Goal: Transaction & Acquisition: Purchase product/service

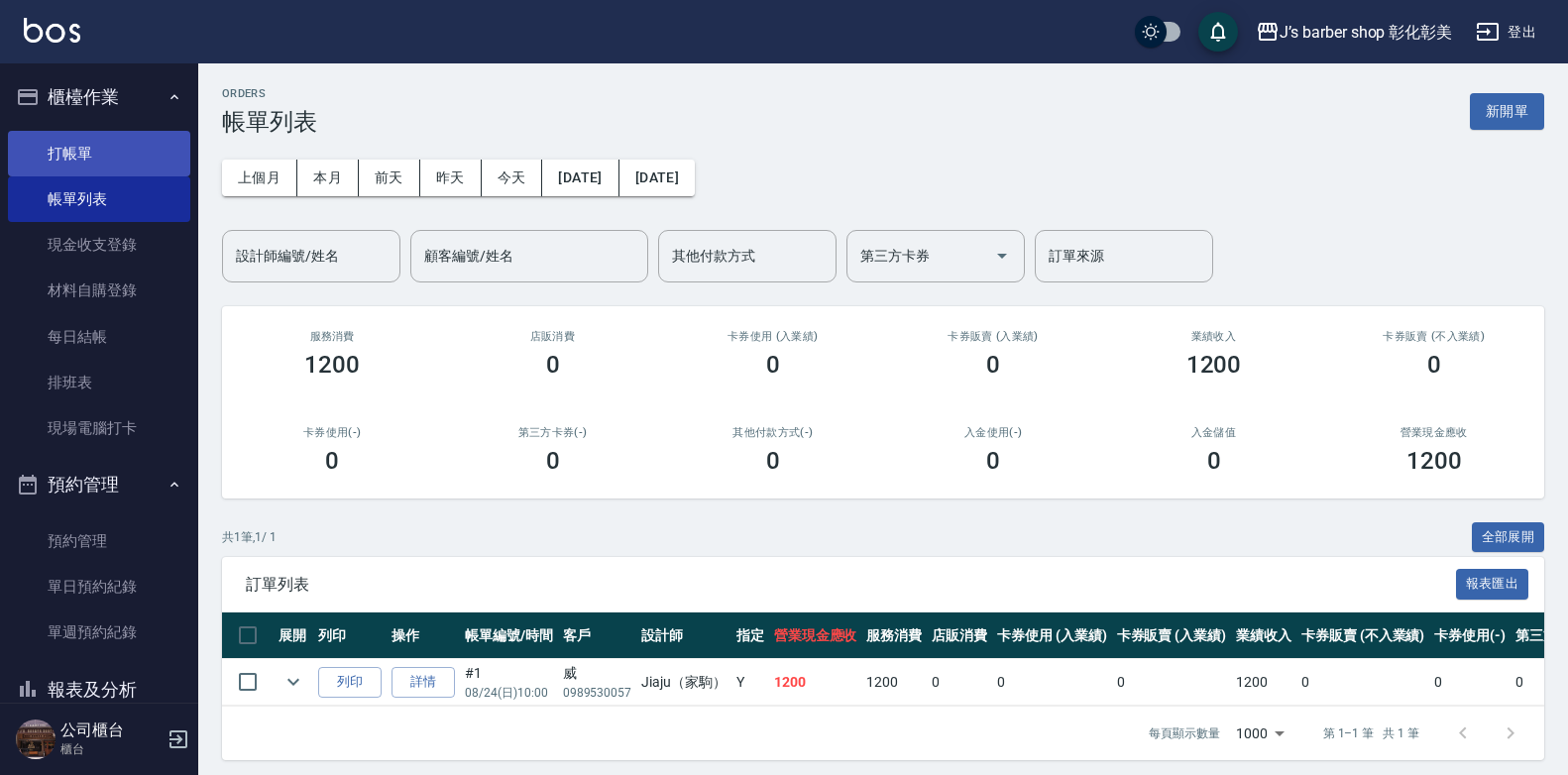
drag, startPoint x: 0, startPoint y: 0, endPoint x: 114, endPoint y: 135, distance: 176.7
click at [114, 135] on link "打帳單" at bounding box center [99, 154] width 183 height 46
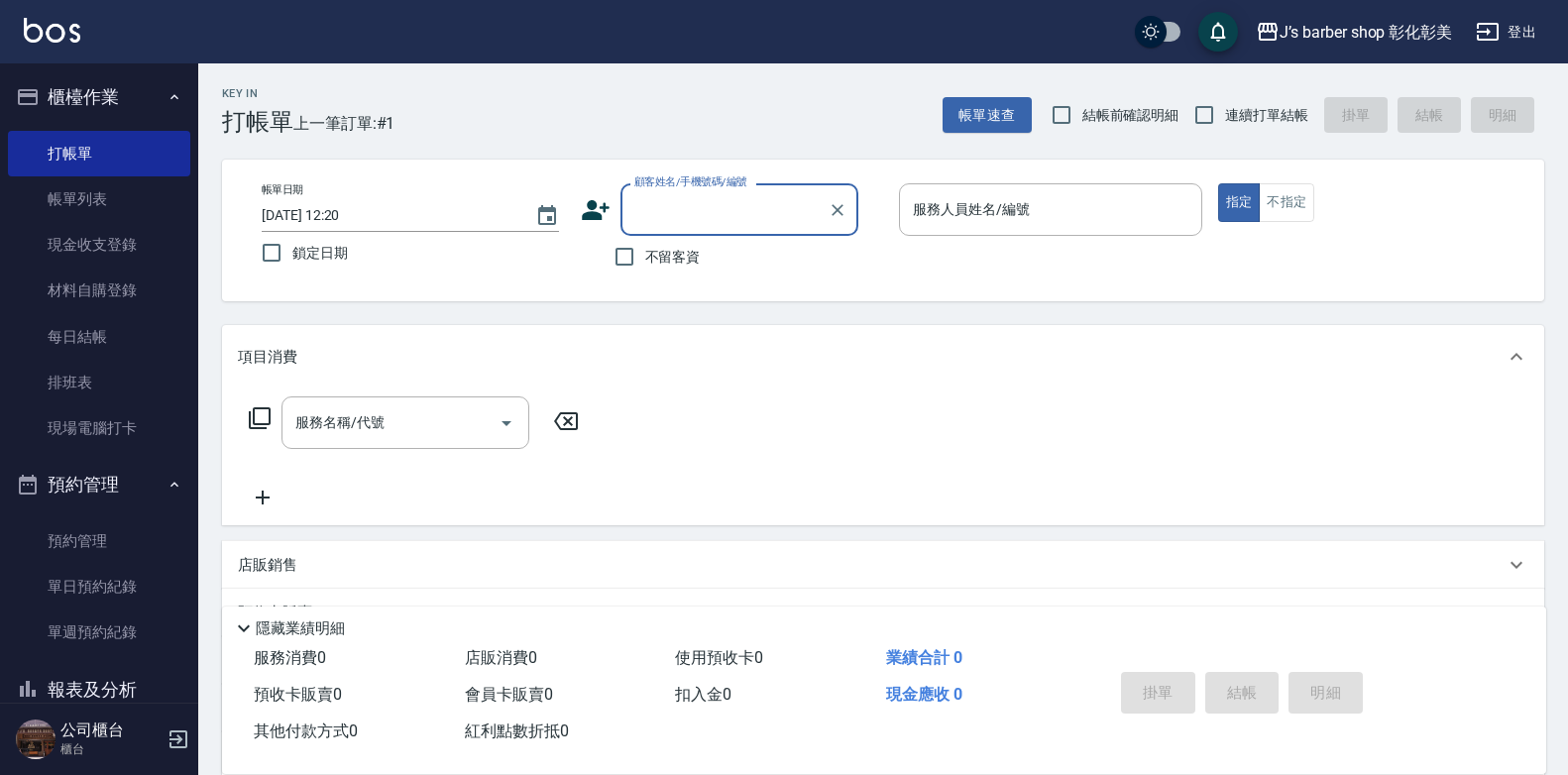
click at [363, 210] on input "[DATE] 12:20" at bounding box center [388, 215] width 253 height 33
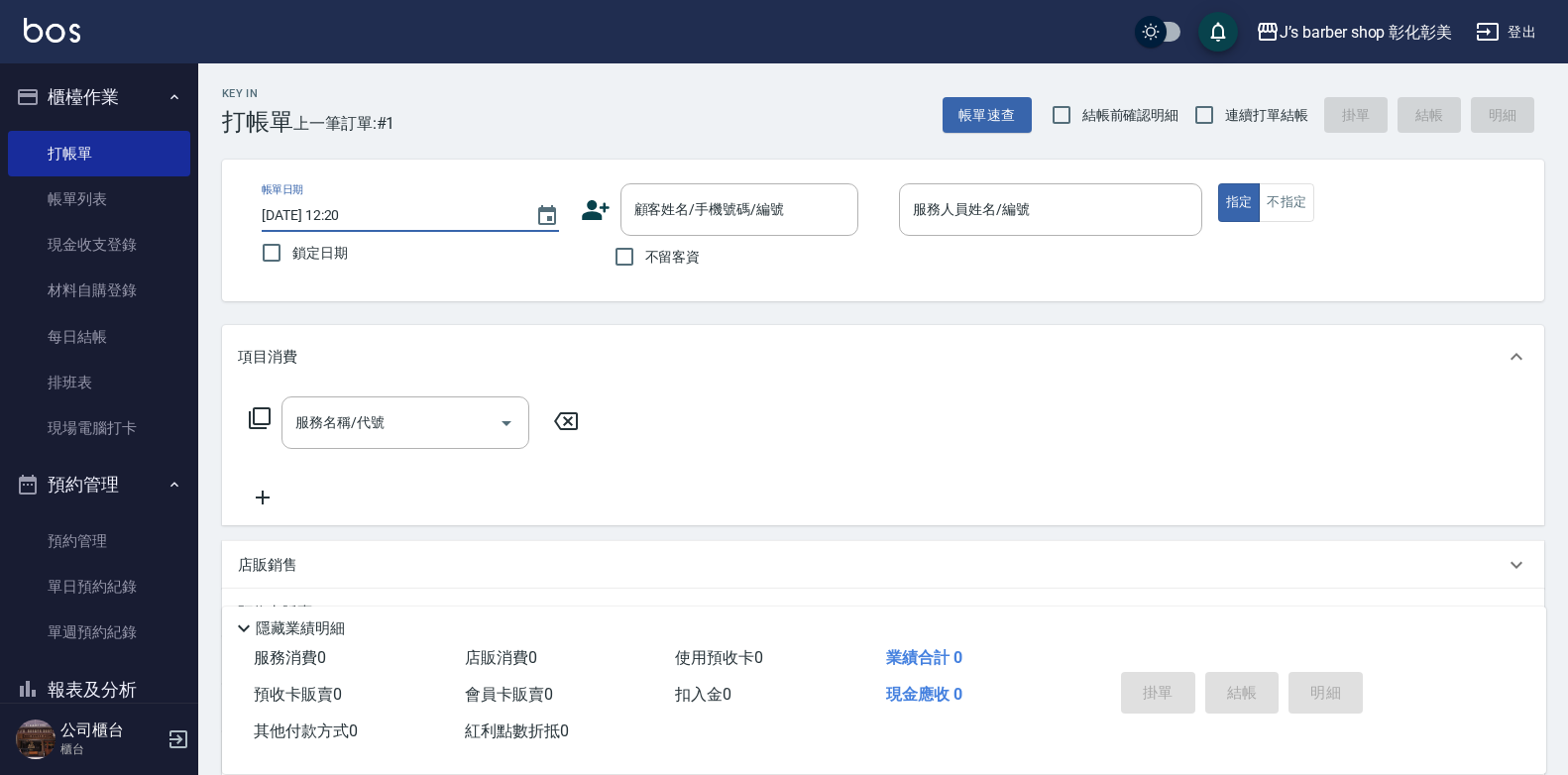
click at [342, 216] on input "[DATE] 12:20" at bounding box center [388, 215] width 253 height 33
type input "[DATE] 11:30"
click at [756, 211] on div "顧客姓名/手機號碼/編號 顧客姓名/手機號碼/編號" at bounding box center [738, 210] width 237 height 53
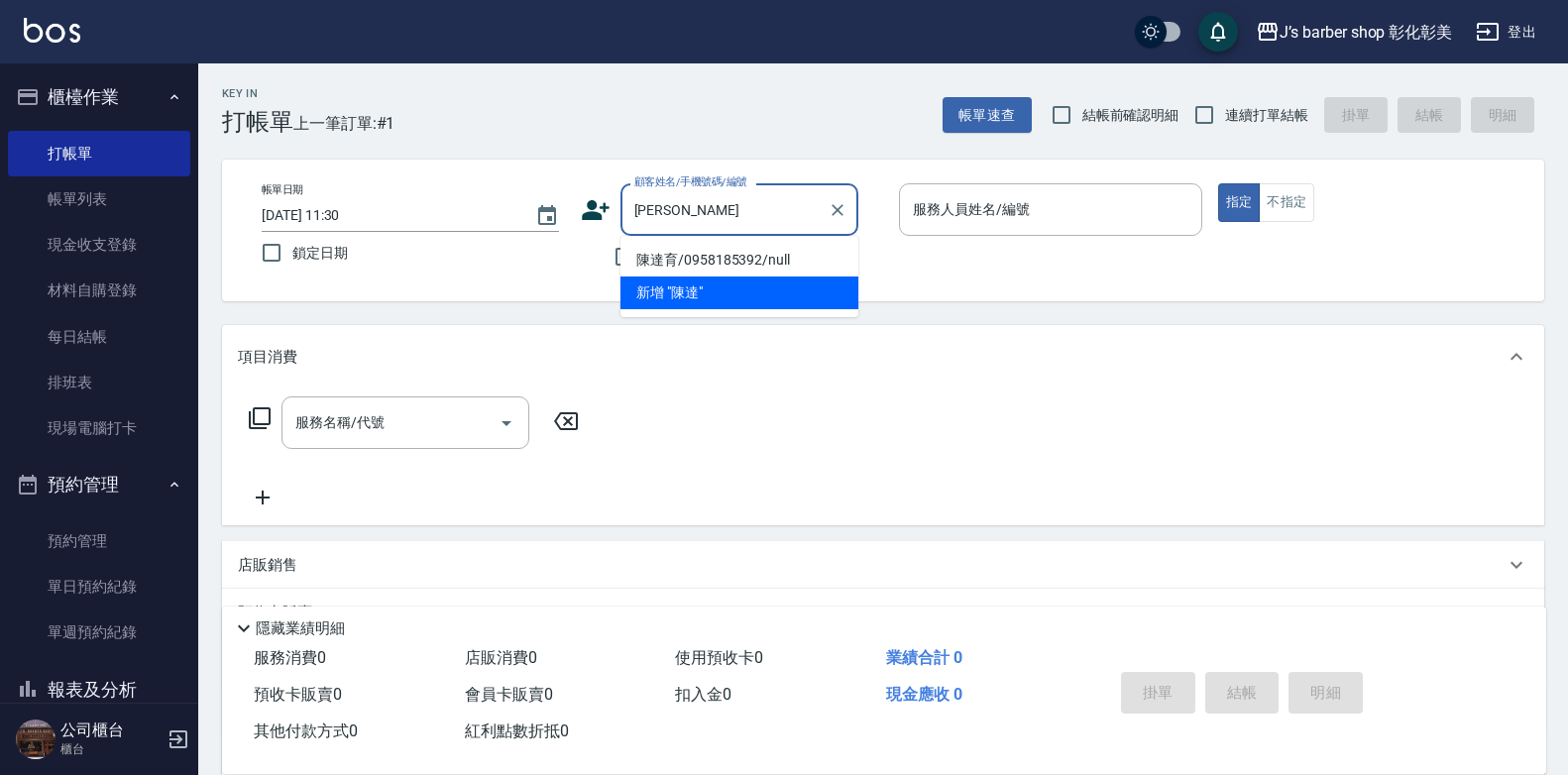
click at [761, 262] on li "陳達育/0958185392/null" at bounding box center [738, 259] width 237 height 33
type input "陳達育/0958185392/null"
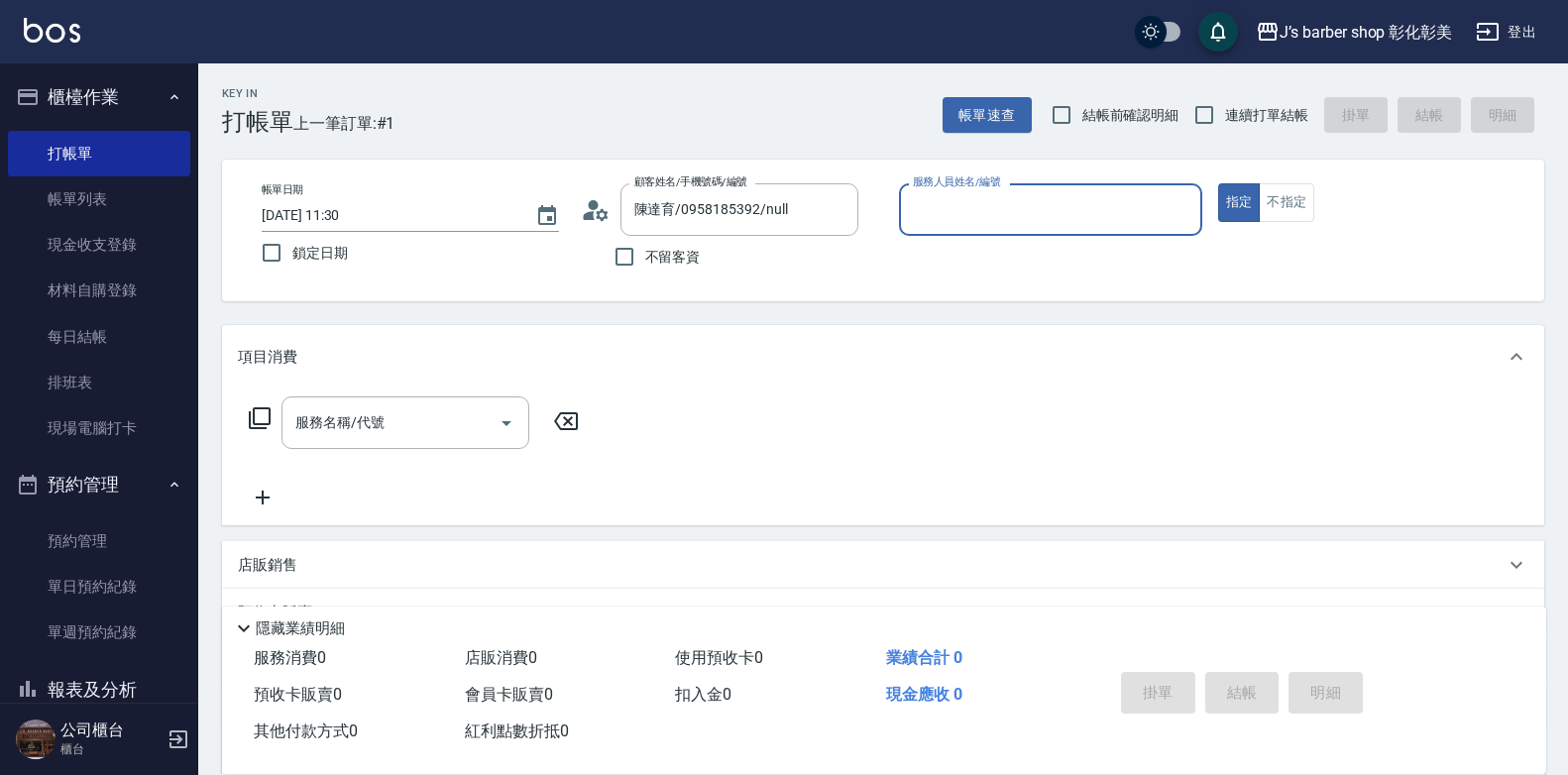
click at [1042, 200] on input "服務人員姓名/編號" at bounding box center [1050, 209] width 285 height 35
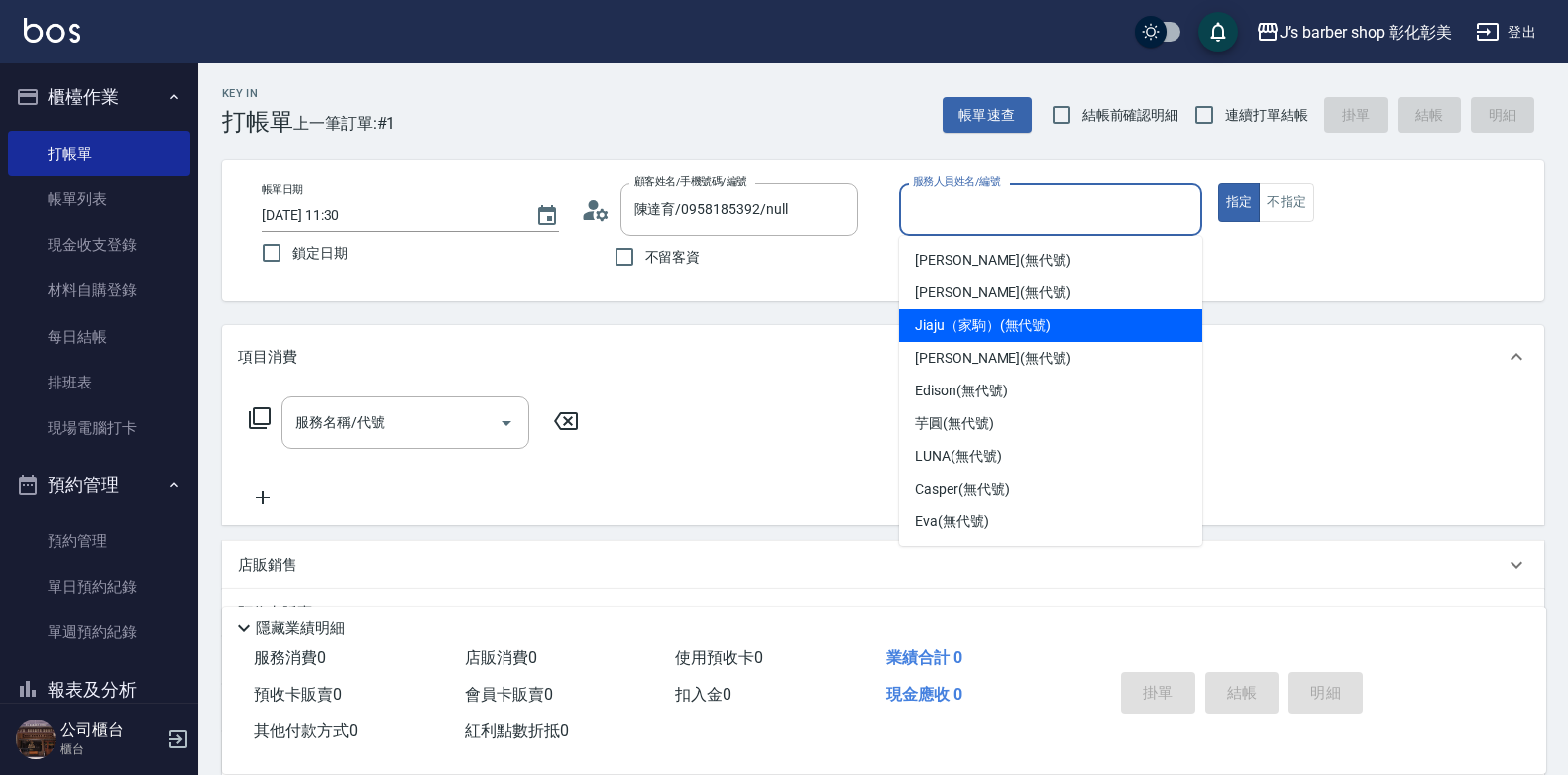
click at [1019, 326] on span "Jiaju（家駒） (無代號)" at bounding box center [983, 325] width 136 height 21
type input "Jiaju（家駒）(無代號)"
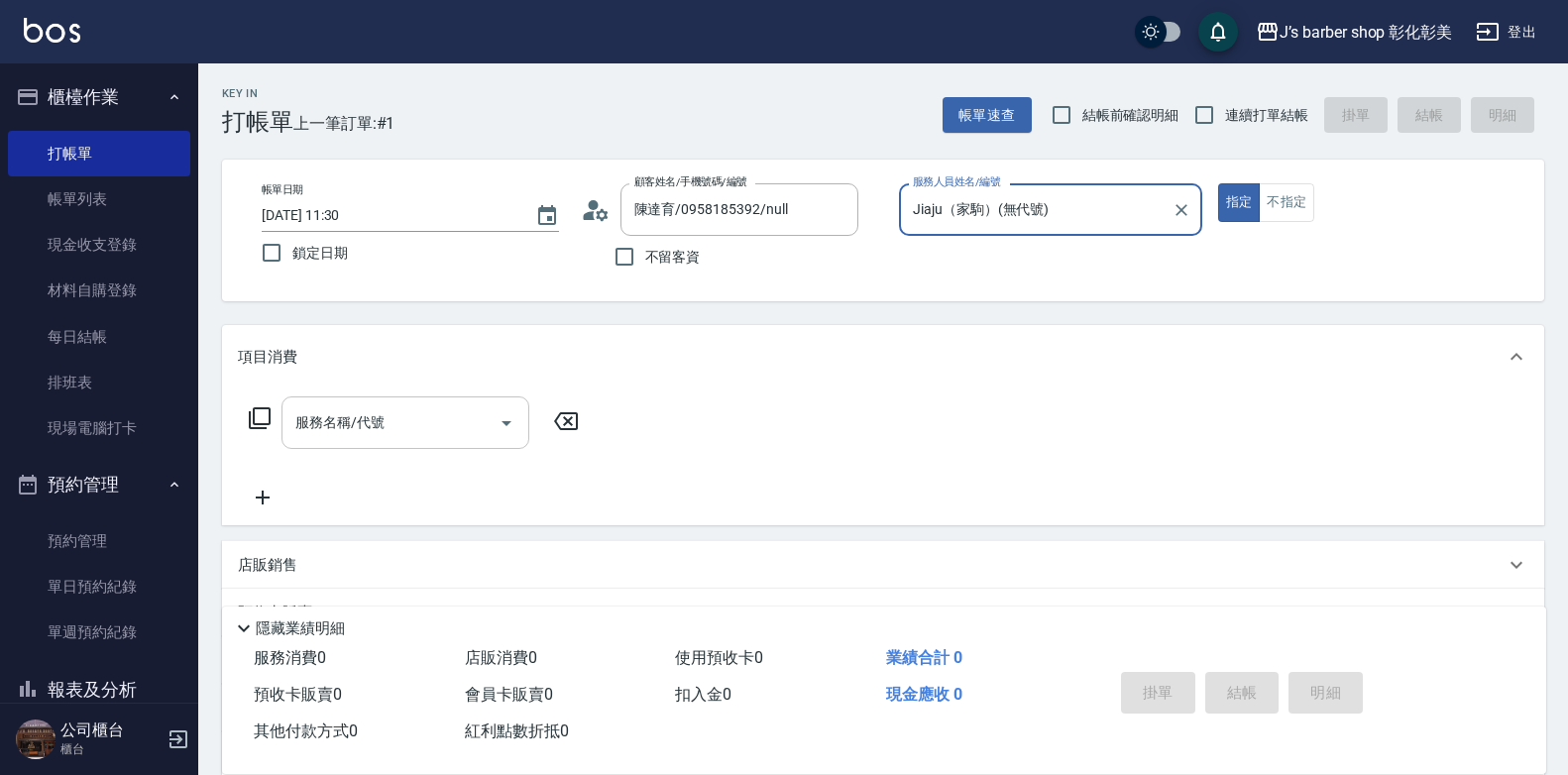
click at [363, 430] on div "服務名稱/代號 服務名稱/代號" at bounding box center [404, 422] width 247 height 53
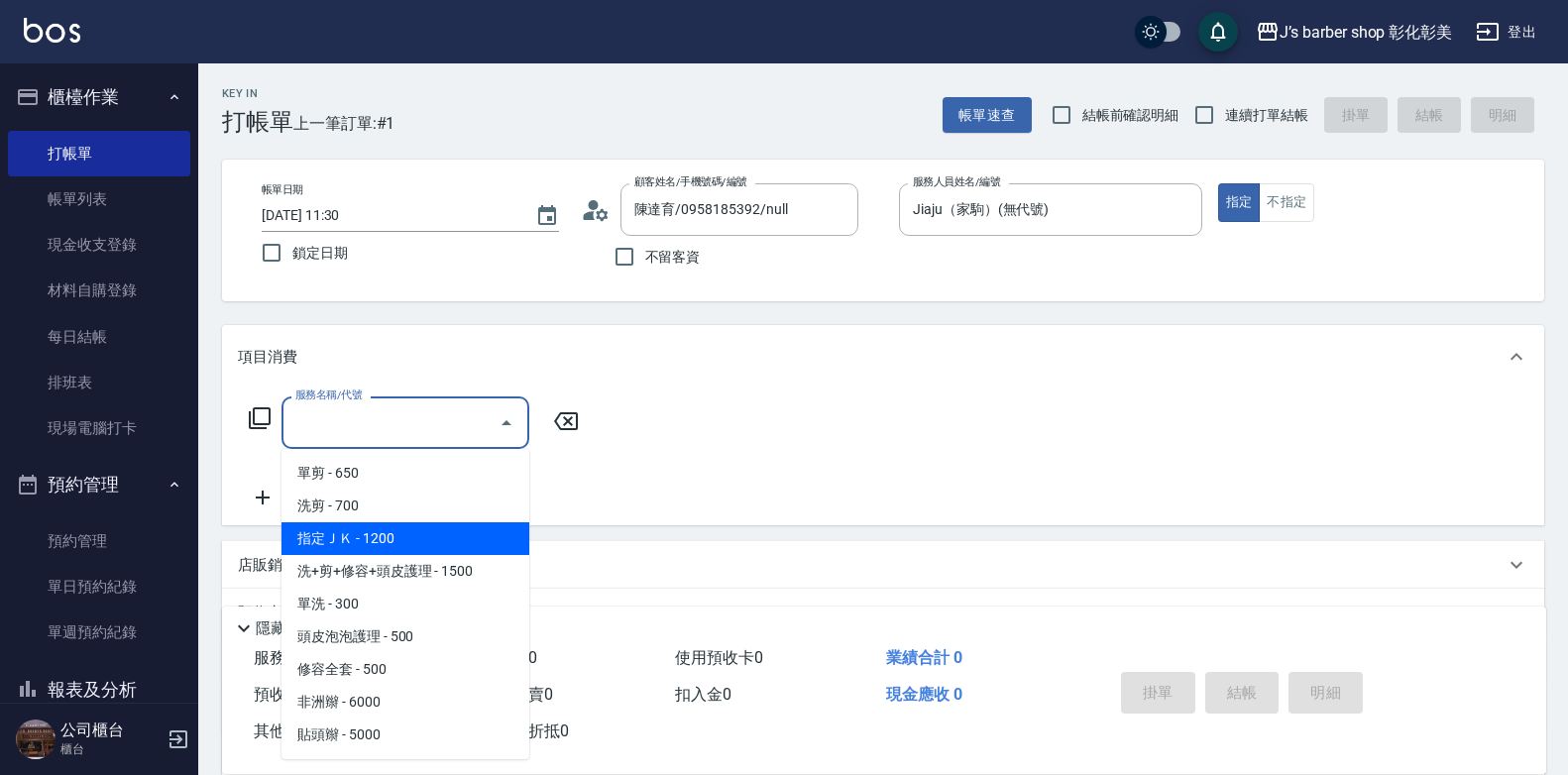
click at [339, 536] on span "指定ＪＫ - 1200" at bounding box center [404, 539] width 247 height 33
click at [339, 536] on div "項目消費 服務名稱/代號 服務名稱/代號 店販銷售 服務人員姓名/編號 服務人員姓名/編號 商品代號/名稱 商品代號/名稱 預收卡販賣 卡券名稱/代號 卡券名…" at bounding box center [882, 551] width 1322 height 454
type input "指定ＪＫ(102)"
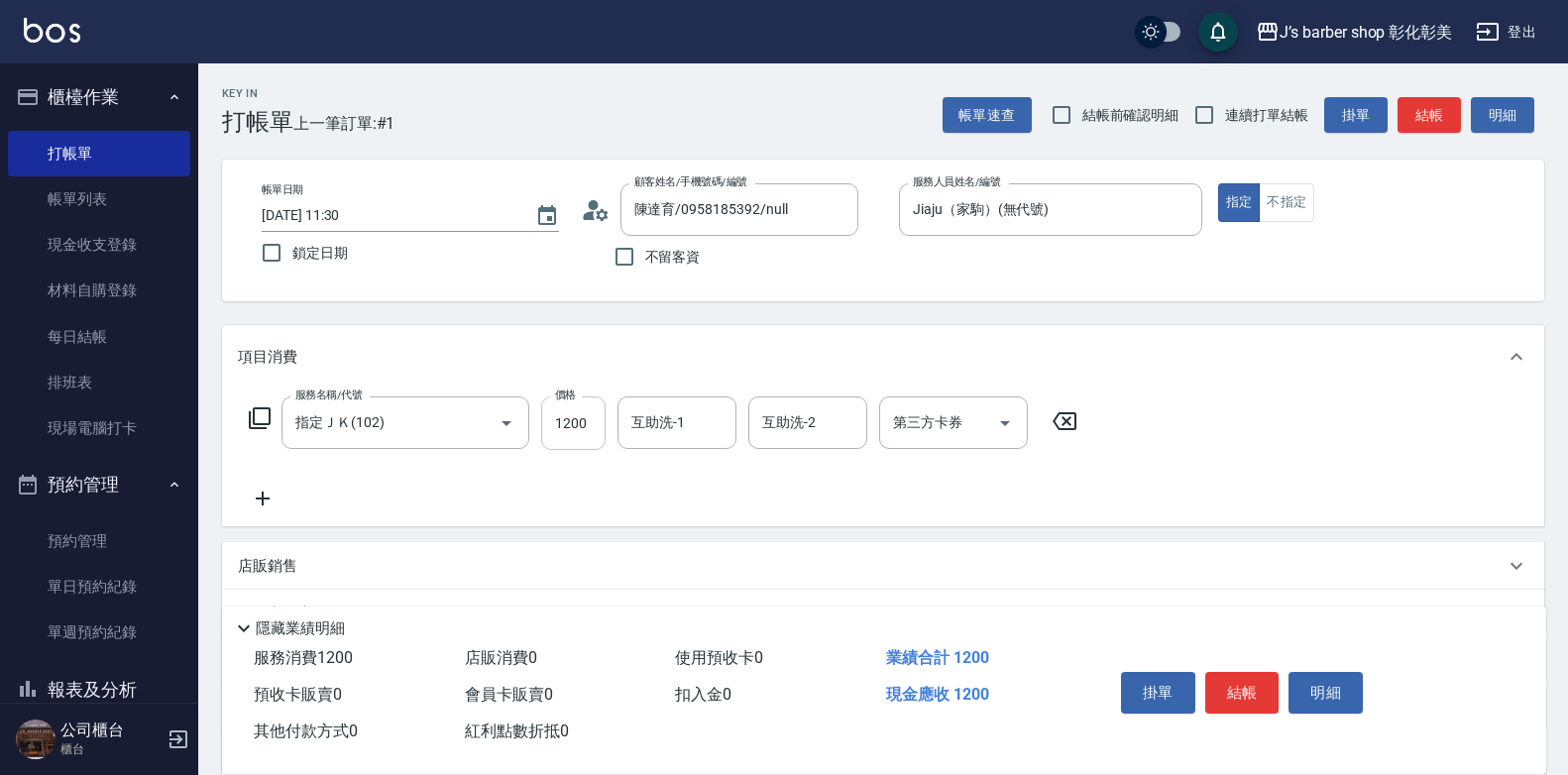
click at [574, 426] on input "1200" at bounding box center [573, 423] width 65 height 54
type input "800"
click at [642, 418] on div "互助洗-1 互助洗-1" at bounding box center [677, 422] width 119 height 53
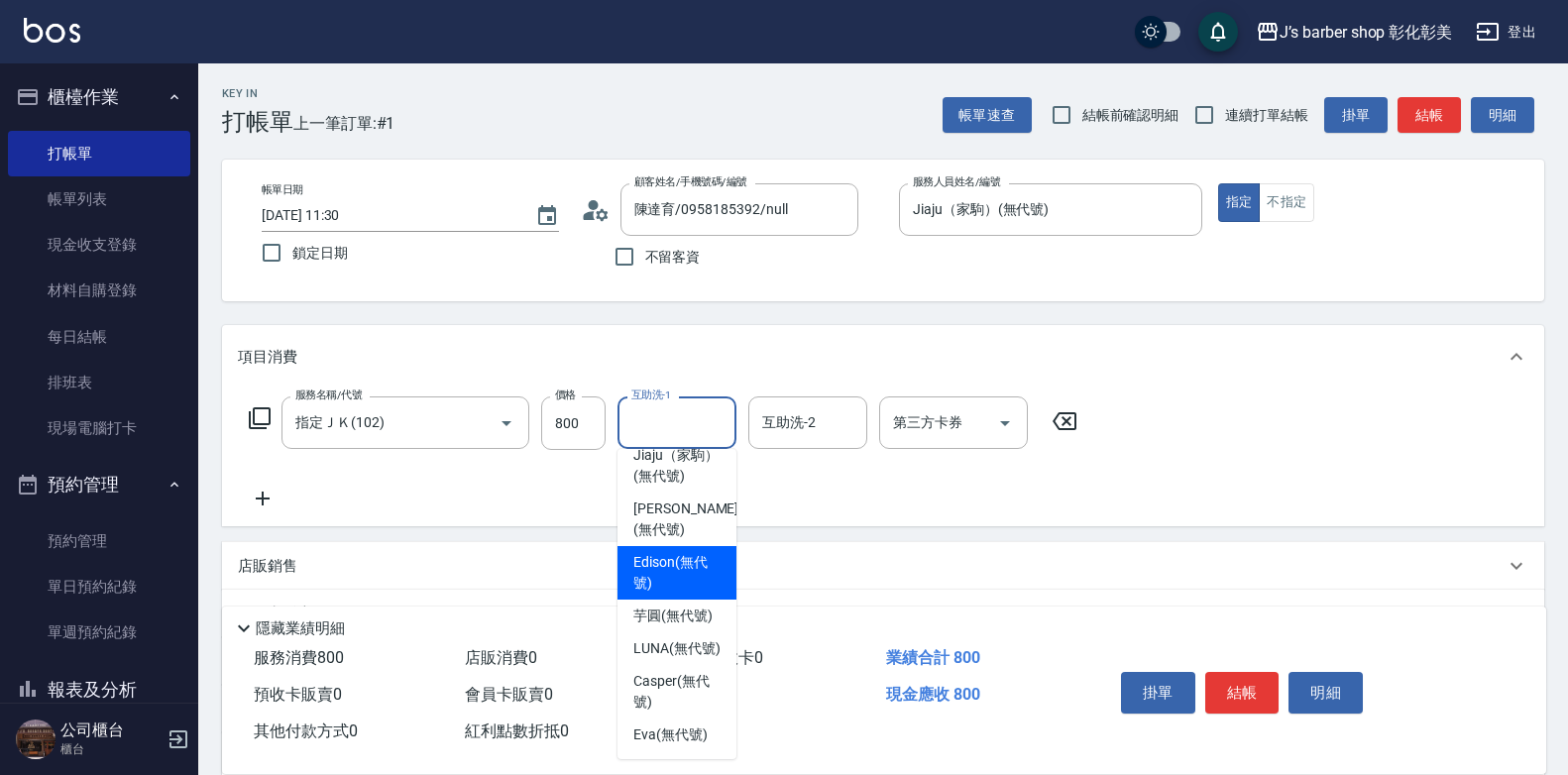
scroll to position [167, 0]
click at [685, 605] on span "芋圓 (無代號)" at bounding box center [673, 615] width 79 height 21
click at [685, 568] on div "店販銷售" at bounding box center [870, 566] width 1267 height 21
type input "芋圓(無代號)"
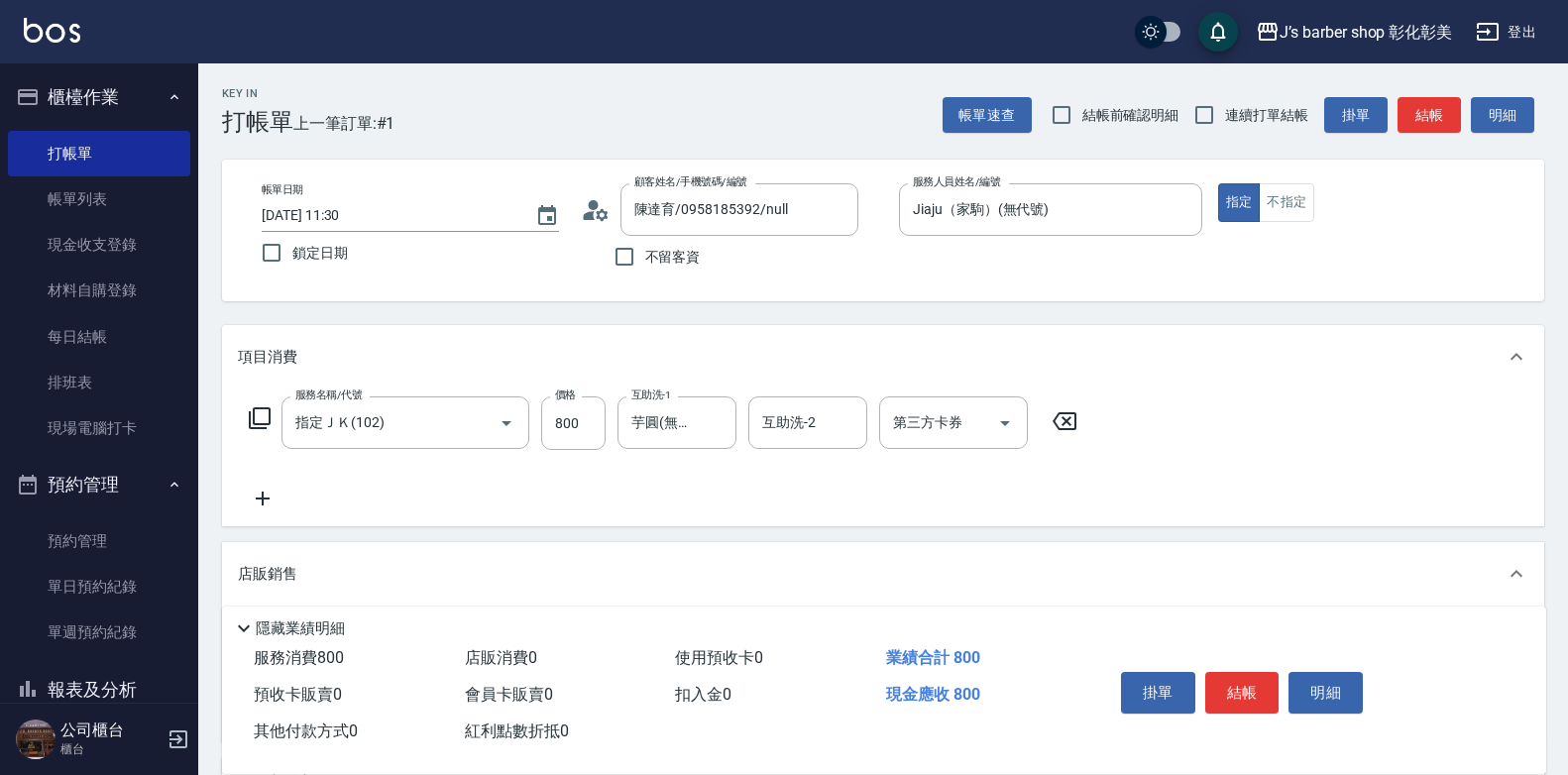
scroll to position [0, 0]
click at [1256, 686] on button "結帳" at bounding box center [1242, 693] width 75 height 42
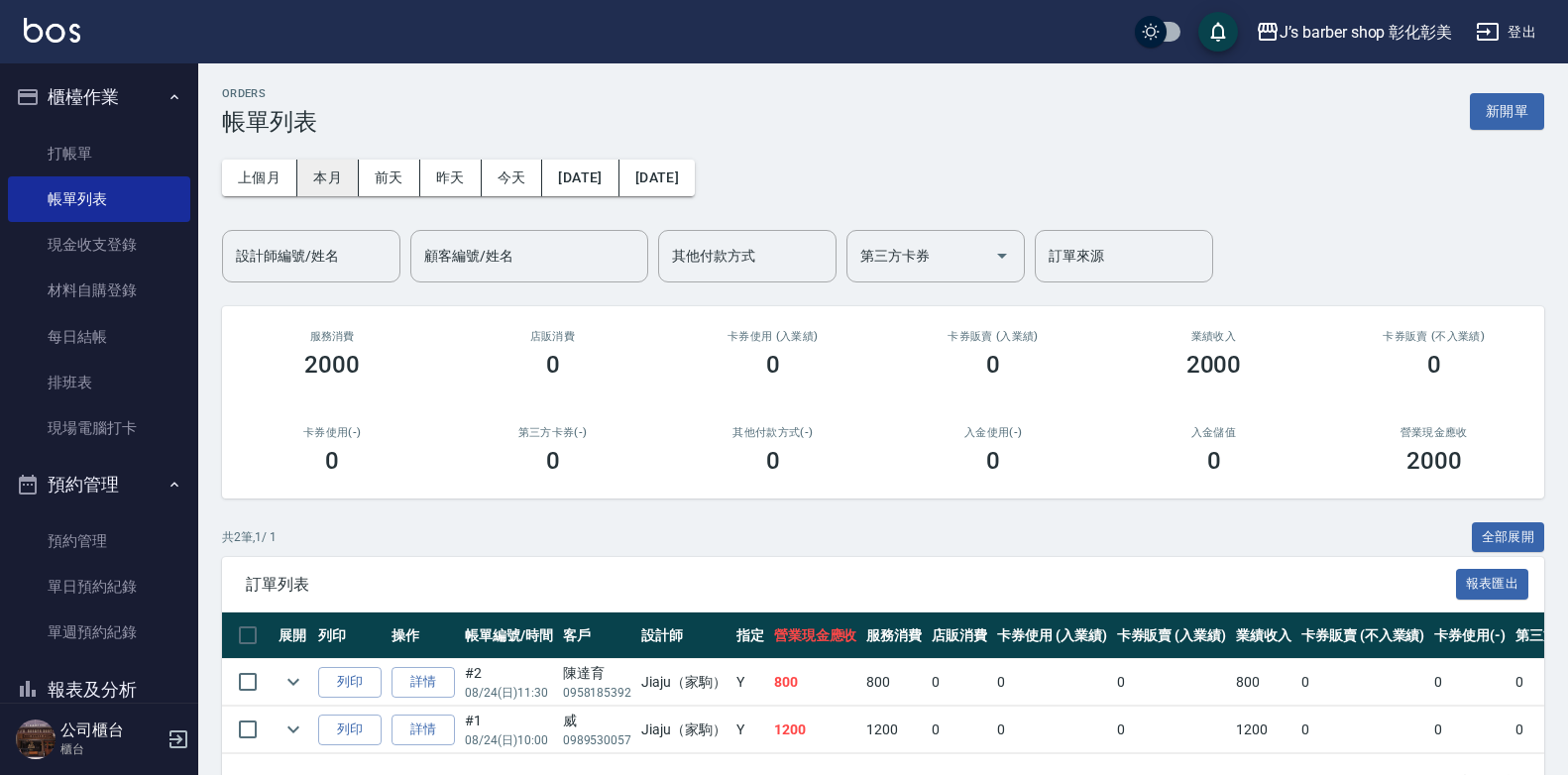
click at [344, 166] on button "本月" at bounding box center [328, 178] width 62 height 37
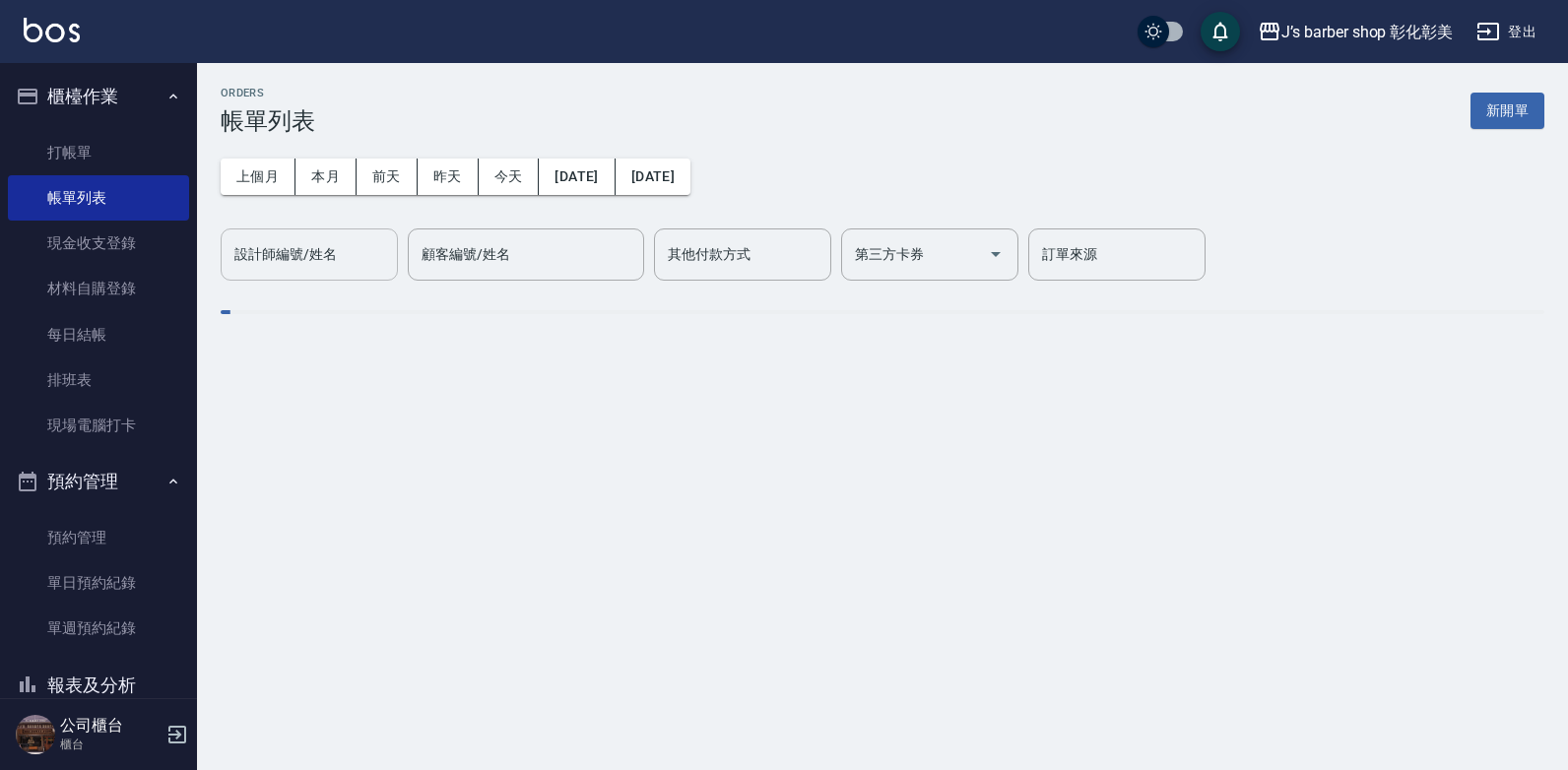
click at [322, 264] on div "設計師編號/姓名 設計師編號/姓名" at bounding box center [309, 254] width 178 height 52
click at [322, 264] on label "設計師編號/姓名" at bounding box center [285, 254] width 103 height 20
click at [322, 264] on input "設計師編號/姓名" at bounding box center [309, 254] width 160 height 35
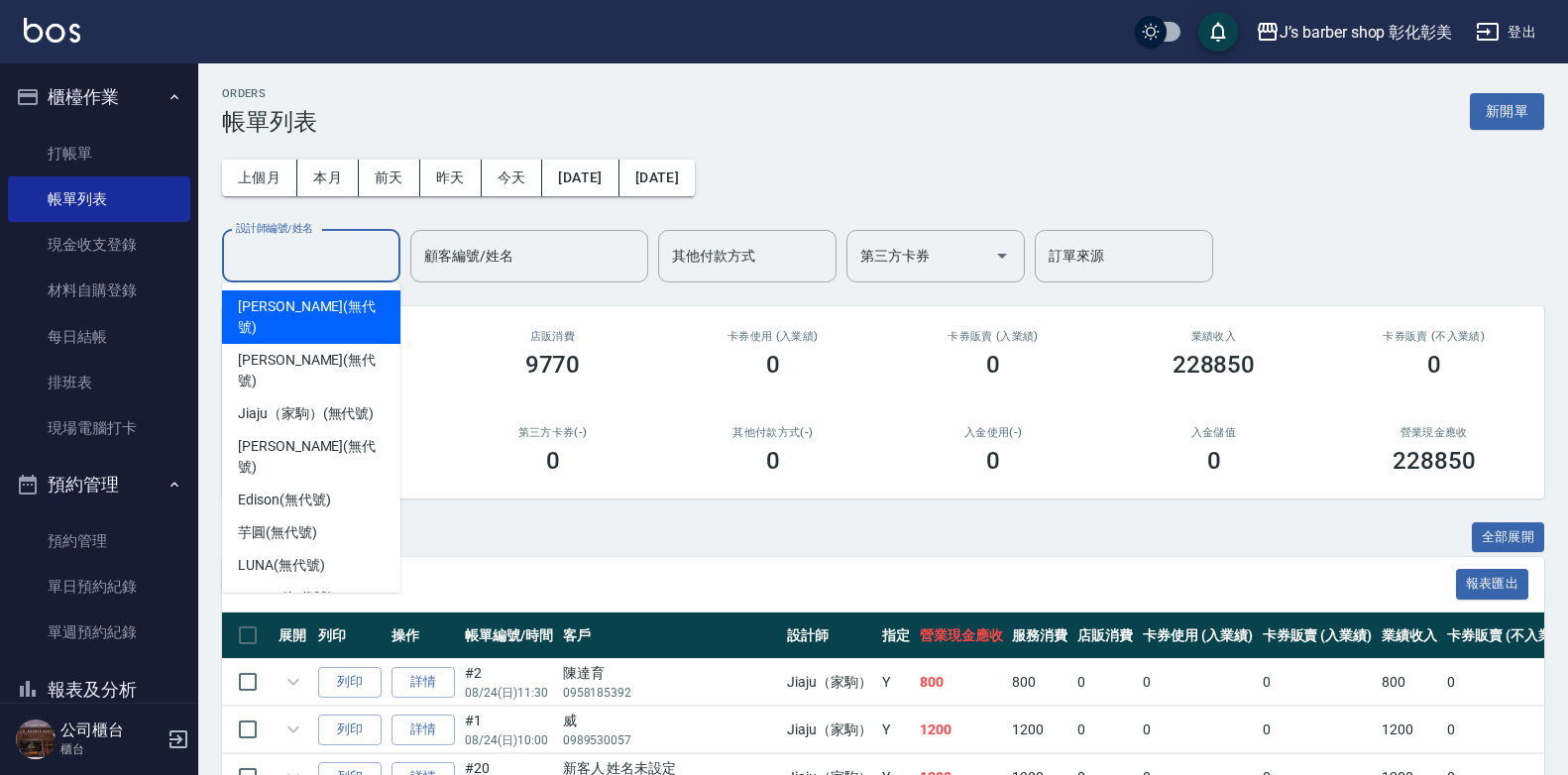
click at [283, 587] on span "Casper (無代號)" at bounding box center [284, 597] width 94 height 21
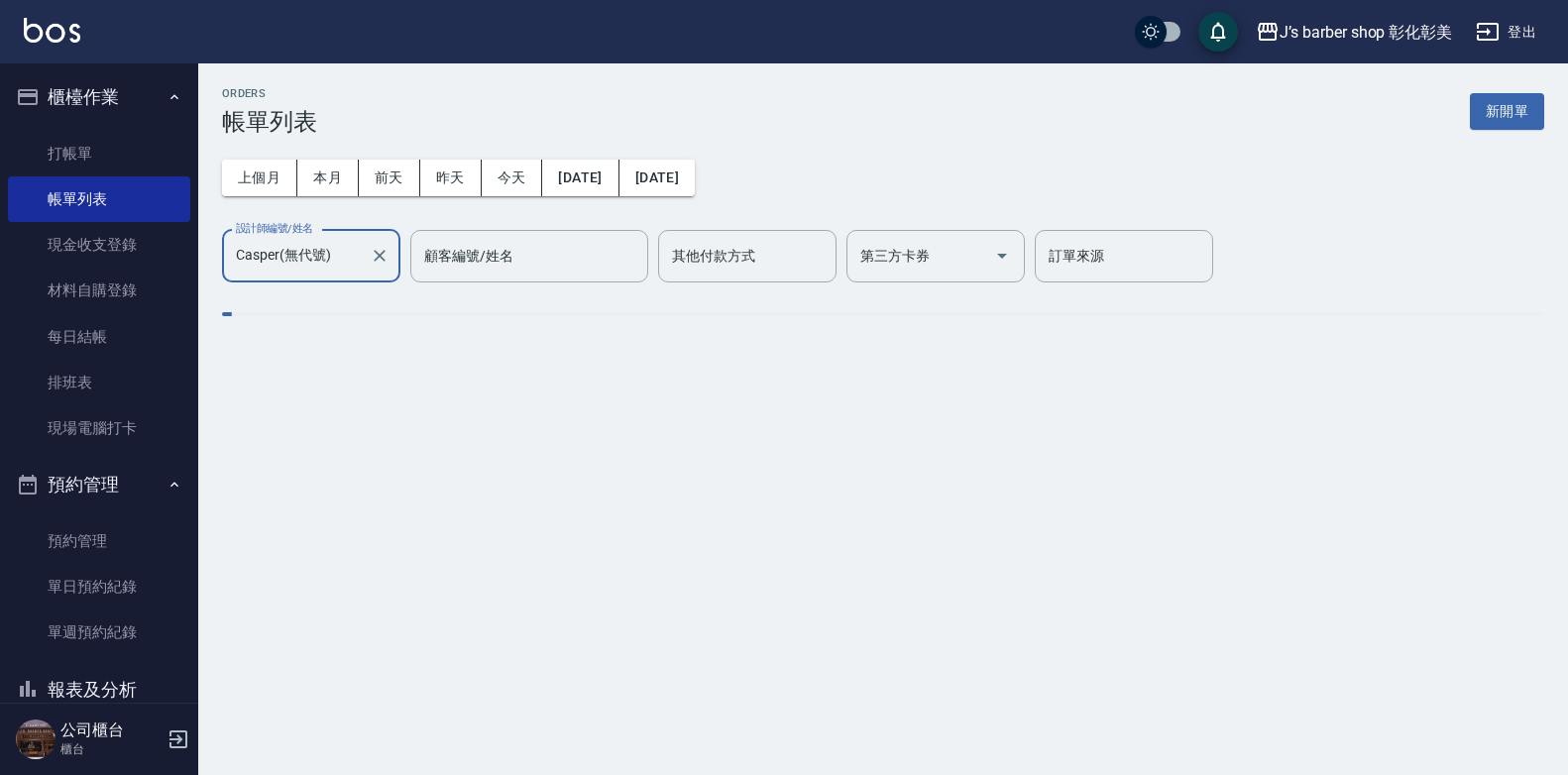
type input "Casper(無代號)"
